Goal: Use online tool/utility: Utilize a website feature to perform a specific function

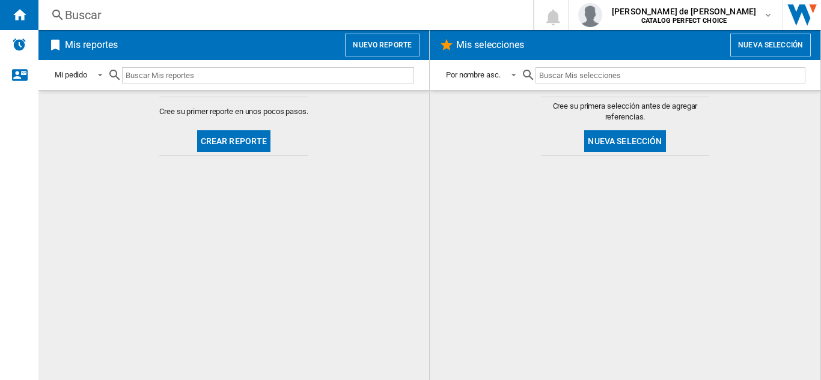
click at [244, 136] on button "Crear reporte" at bounding box center [234, 141] width 74 height 22
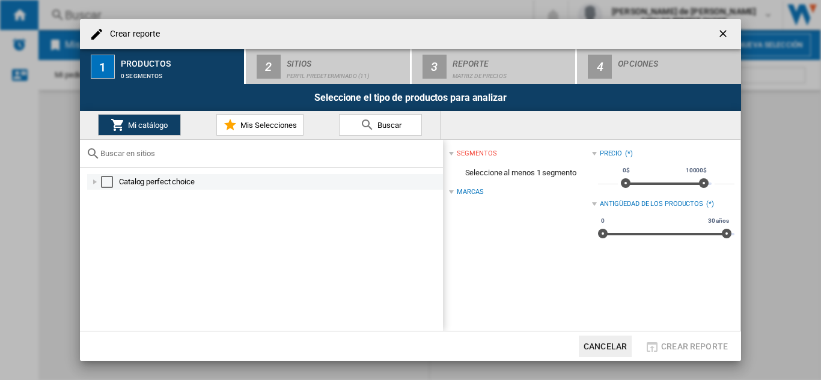
click at [104, 180] on div "Select" at bounding box center [107, 182] width 12 height 12
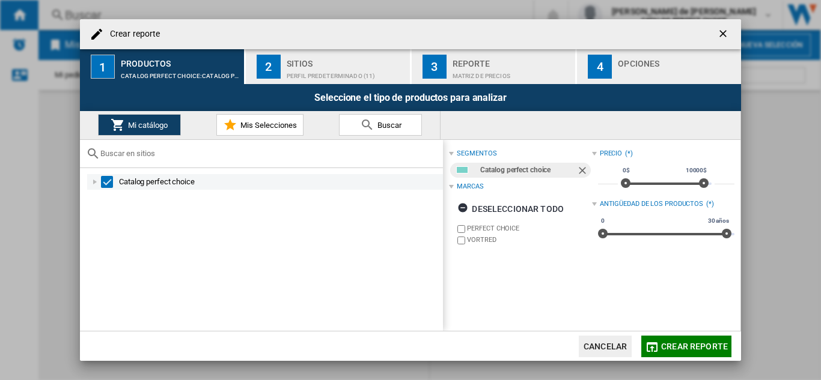
click at [103, 179] on div "Select" at bounding box center [107, 182] width 12 height 12
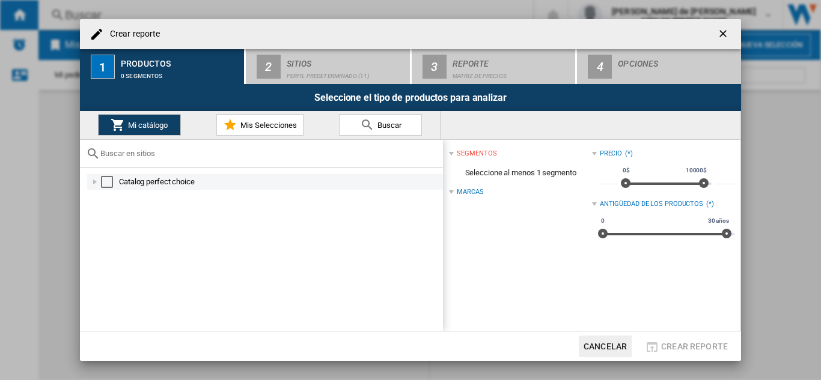
click at [98, 181] on div at bounding box center [95, 182] width 12 height 12
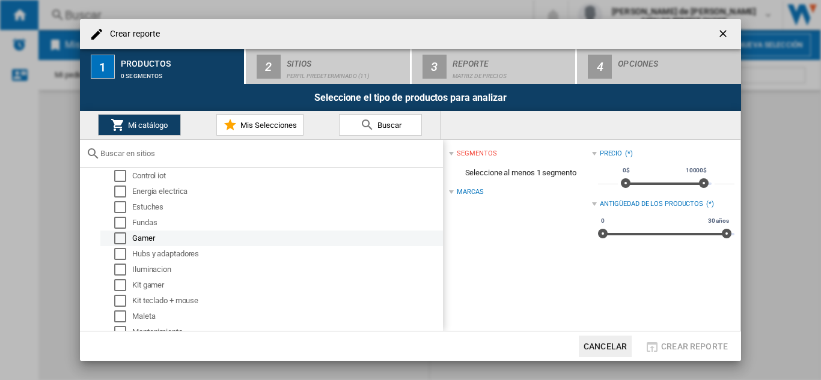
scroll to position [300, 0]
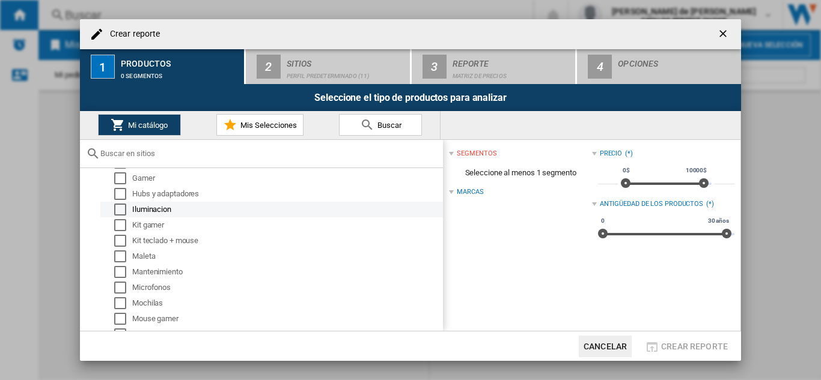
click at [274, 214] on div "Iluminacion" at bounding box center [286, 210] width 309 height 12
click at [724, 35] on ng-md-icon "getI18NText('BUTTONS.CLOSE_DIALOG')" at bounding box center [724, 35] width 14 height 14
